Goal: Subscribe to service/newsletter

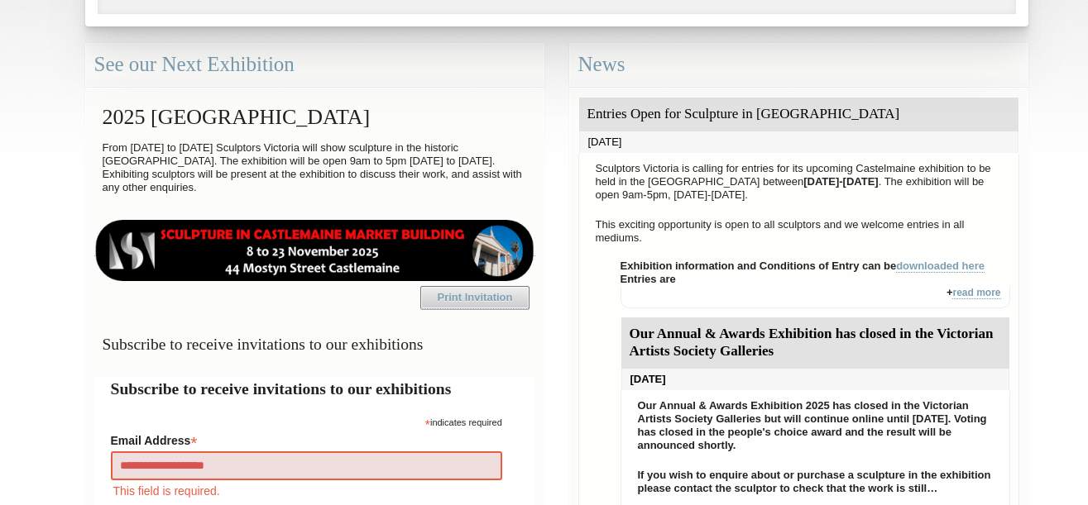
type input "**********"
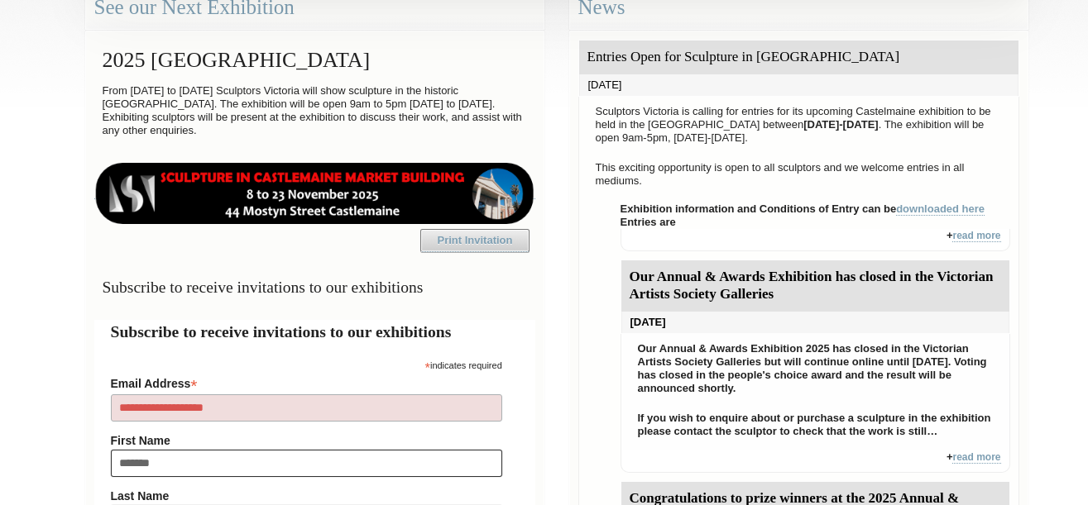
type input "********"
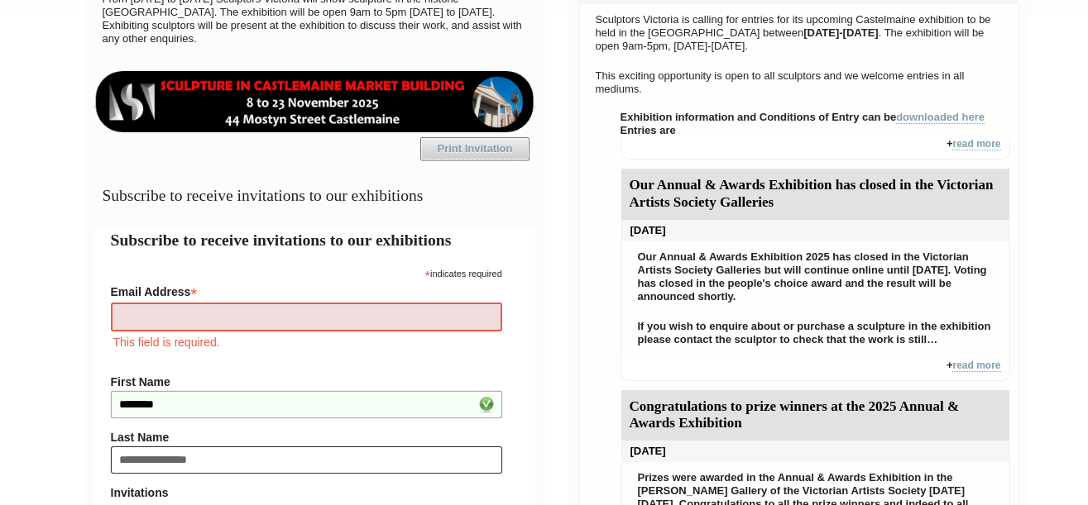
type input "**********"
